Goal: Obtain resource: Download file/media

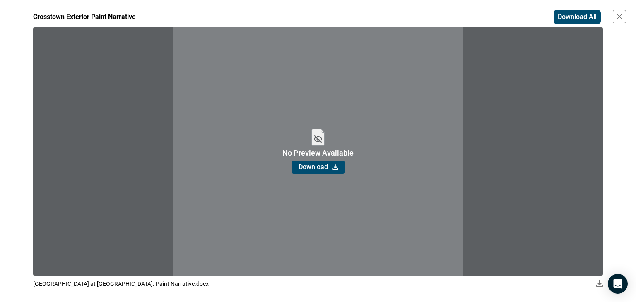
scroll to position [141, 0]
click at [621, 16] on icon "button" at bounding box center [619, 16] width 8 height 8
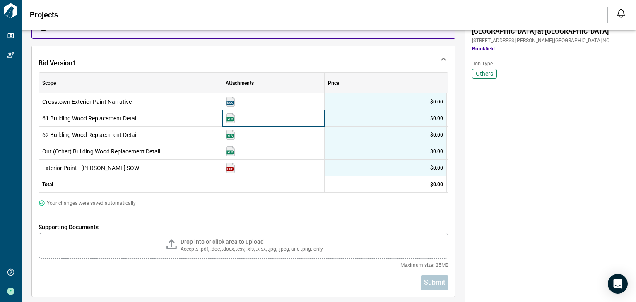
click at [235, 115] on div at bounding box center [273, 118] width 102 height 17
click at [230, 116] on img at bounding box center [230, 118] width 10 height 10
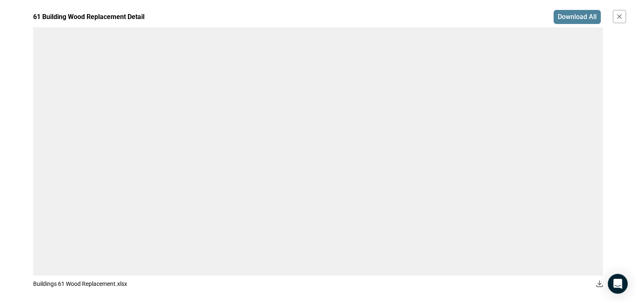
click at [568, 19] on span "Download All" at bounding box center [576, 17] width 39 height 8
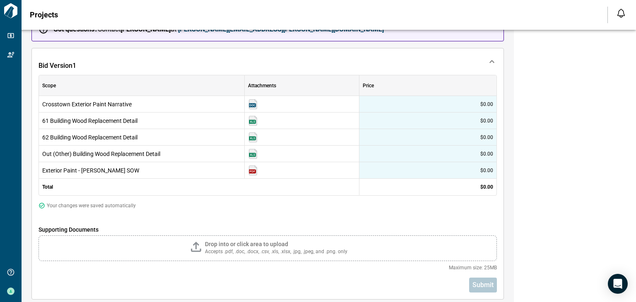
scroll to position [141, 0]
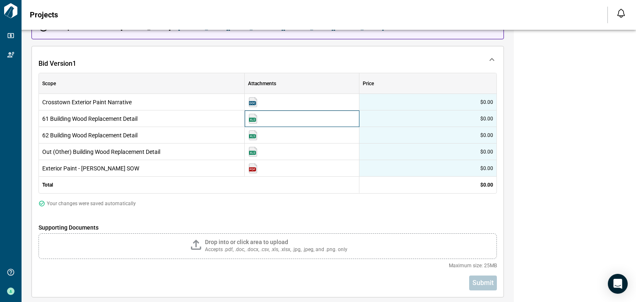
click at [252, 119] on img at bounding box center [253, 119] width 10 height 10
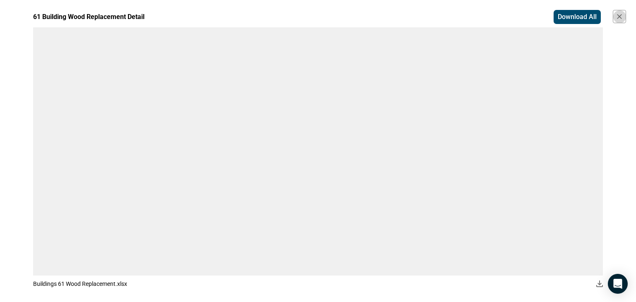
click at [621, 14] on icon "button" at bounding box center [618, 16] width 5 height 5
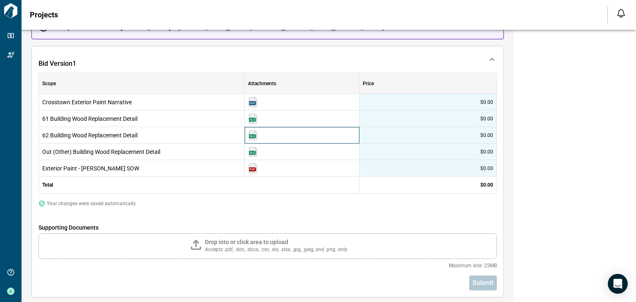
click at [255, 134] on img at bounding box center [253, 135] width 10 height 10
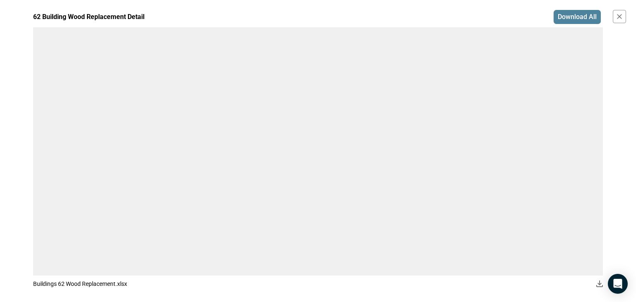
click at [566, 17] on span "Download All" at bounding box center [576, 17] width 39 height 8
click at [616, 15] on icon "button" at bounding box center [619, 16] width 8 height 8
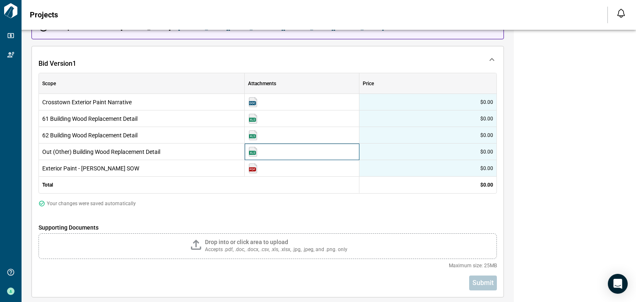
click at [253, 150] on img at bounding box center [253, 152] width 10 height 10
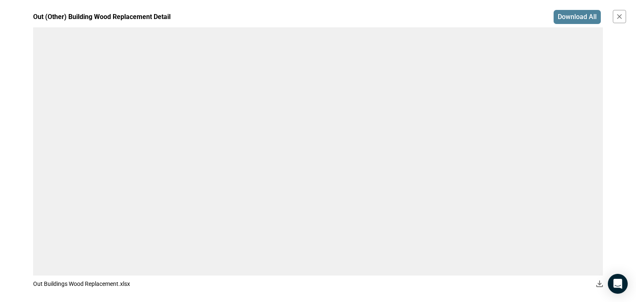
click at [574, 15] on span "Download All" at bounding box center [576, 17] width 39 height 8
click at [621, 18] on icon "button" at bounding box center [618, 16] width 5 height 5
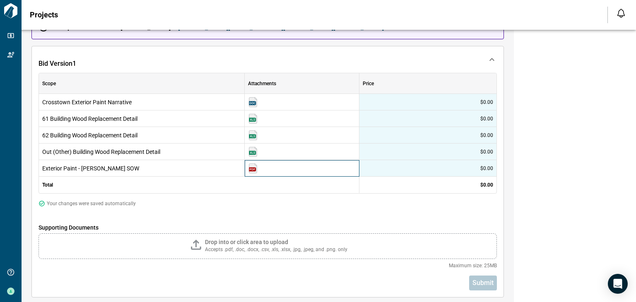
click at [255, 167] on img at bounding box center [253, 168] width 10 height 10
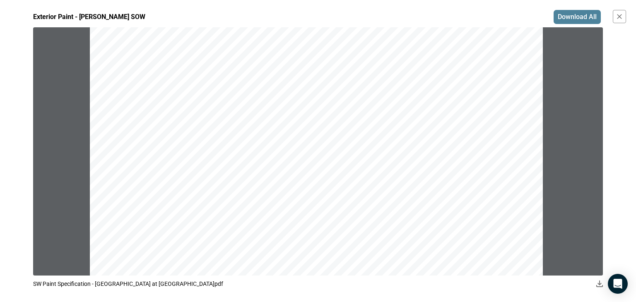
click at [578, 15] on span "Download All" at bounding box center [576, 17] width 39 height 8
click at [614, 18] on button "button" at bounding box center [618, 16] width 13 height 13
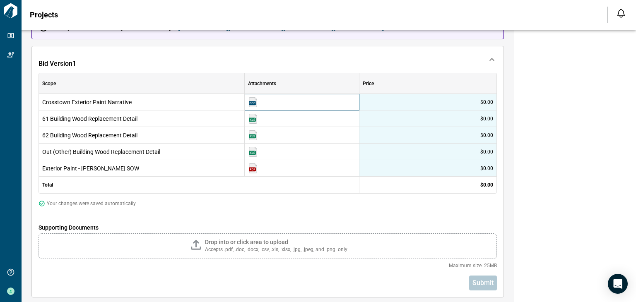
click at [254, 100] on img at bounding box center [253, 102] width 10 height 10
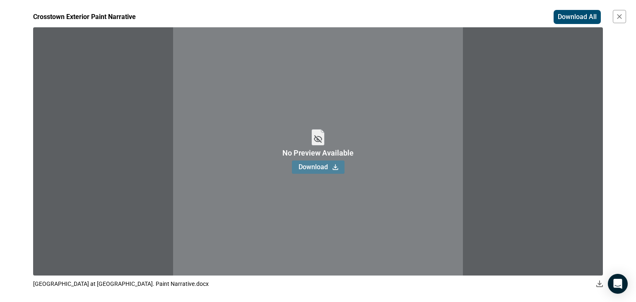
click at [311, 172] on button "Download" at bounding box center [318, 167] width 53 height 13
click at [617, 17] on icon "button" at bounding box center [619, 16] width 8 height 8
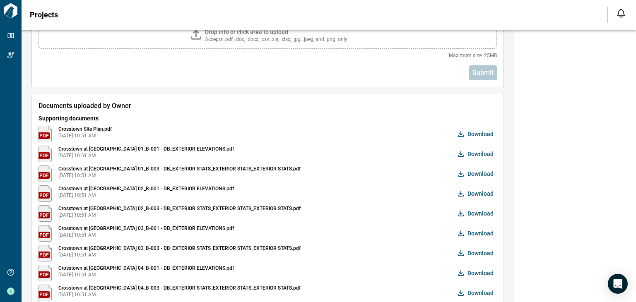
scroll to position [356, 0]
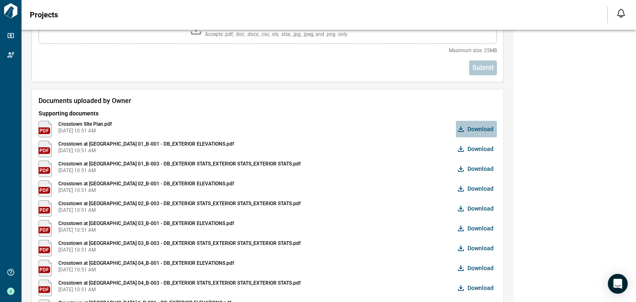
click at [475, 128] on span "Download" at bounding box center [480, 129] width 26 height 8
click at [470, 146] on span "Download" at bounding box center [480, 149] width 26 height 8
click at [488, 173] on button "Download" at bounding box center [476, 169] width 41 height 17
click at [465, 168] on button "Download" at bounding box center [476, 169] width 41 height 17
click at [477, 207] on span "Download" at bounding box center [480, 208] width 26 height 8
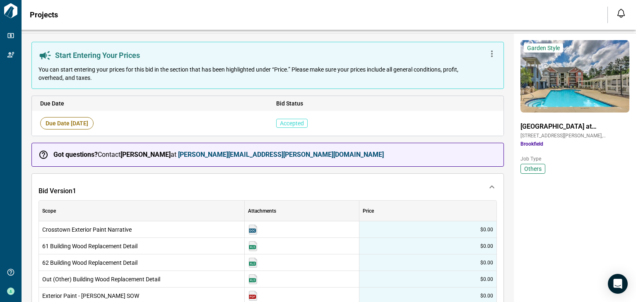
scroll to position [0, 0]
